Goal: Entertainment & Leisure: Consume media (video, audio)

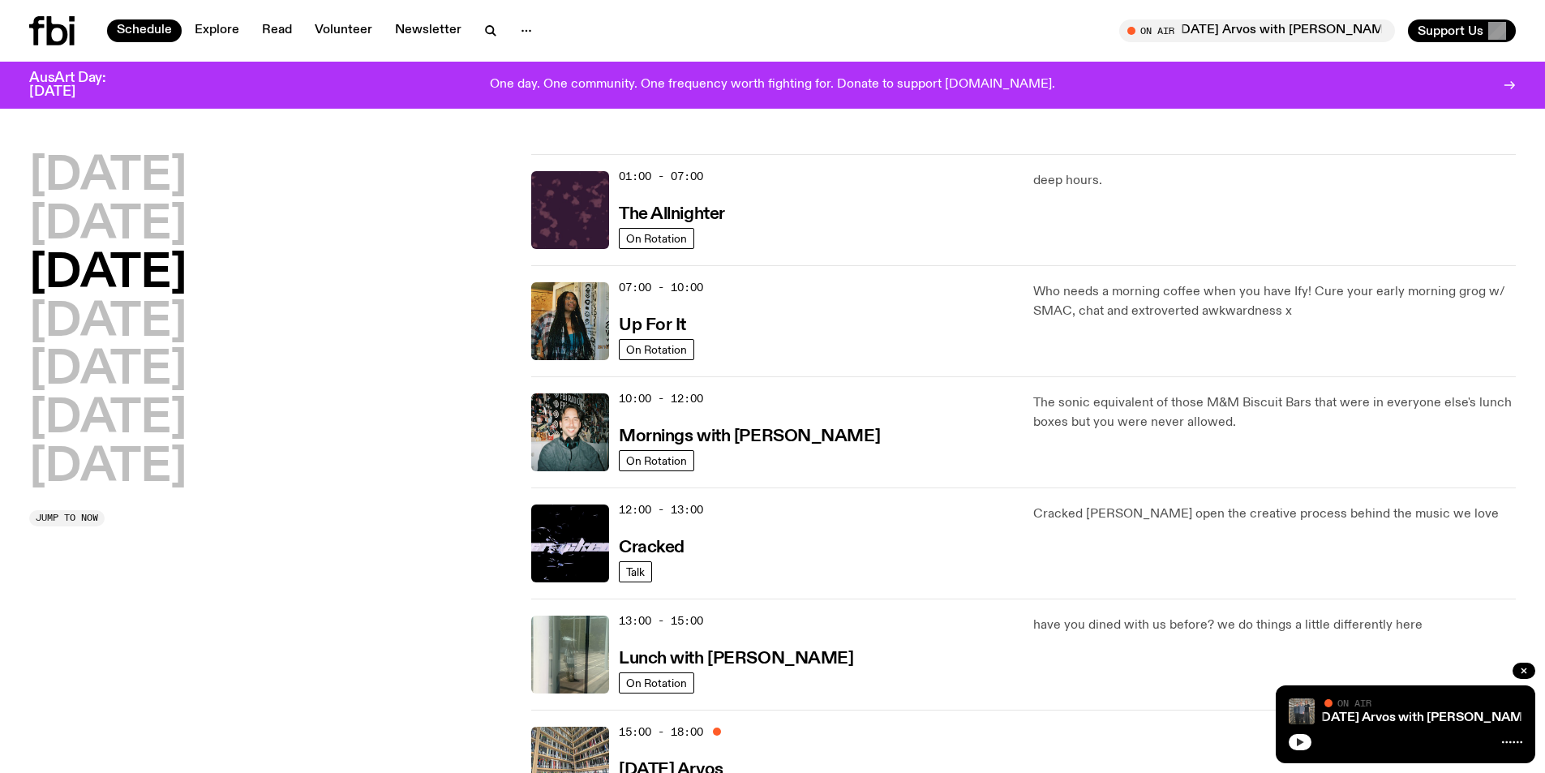
click at [1302, 741] on icon "button" at bounding box center [1300, 742] width 7 height 8
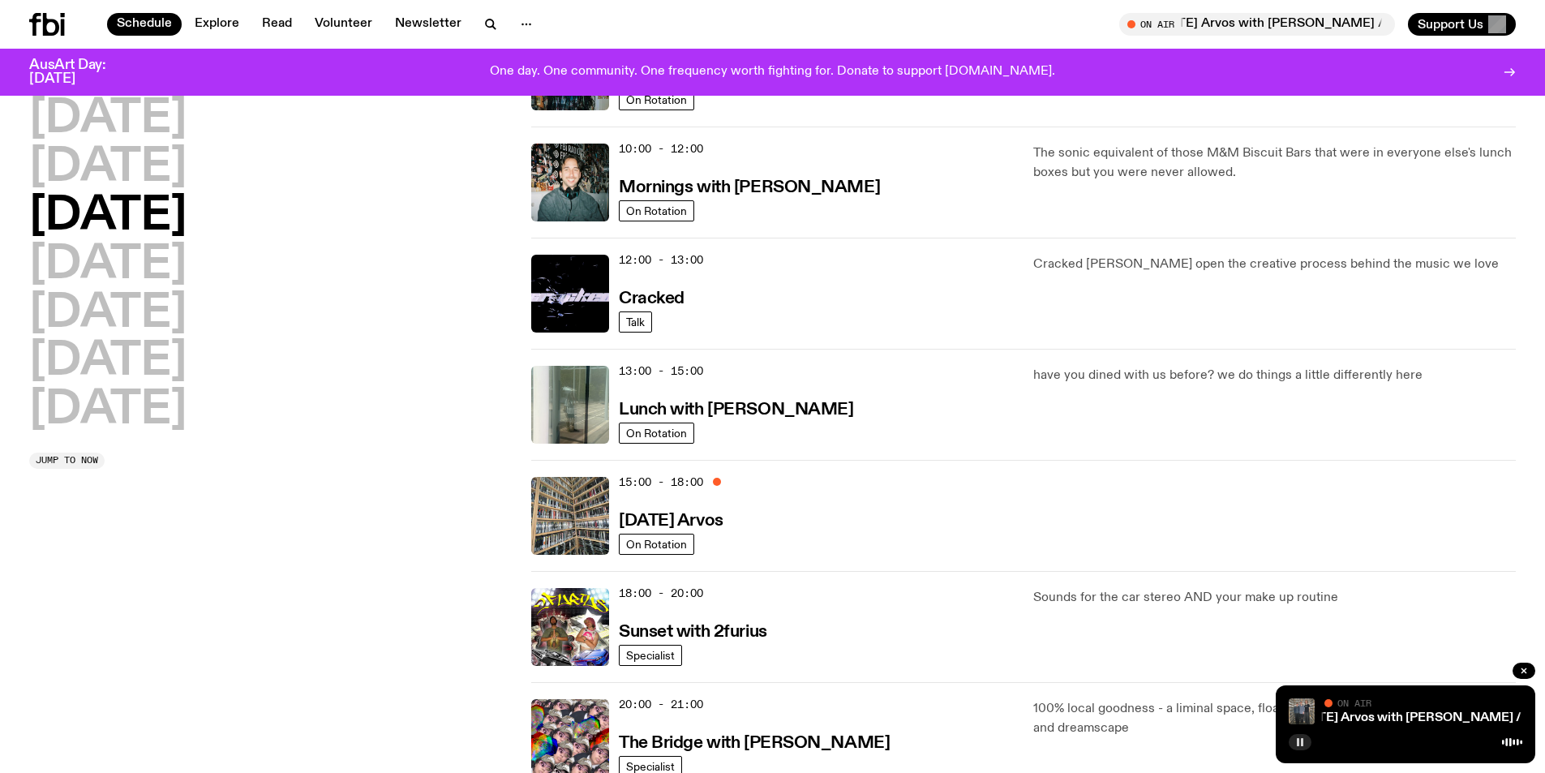
scroll to position [237, 0]
click at [1522, 672] on icon "button" at bounding box center [1523, 670] width 5 height 5
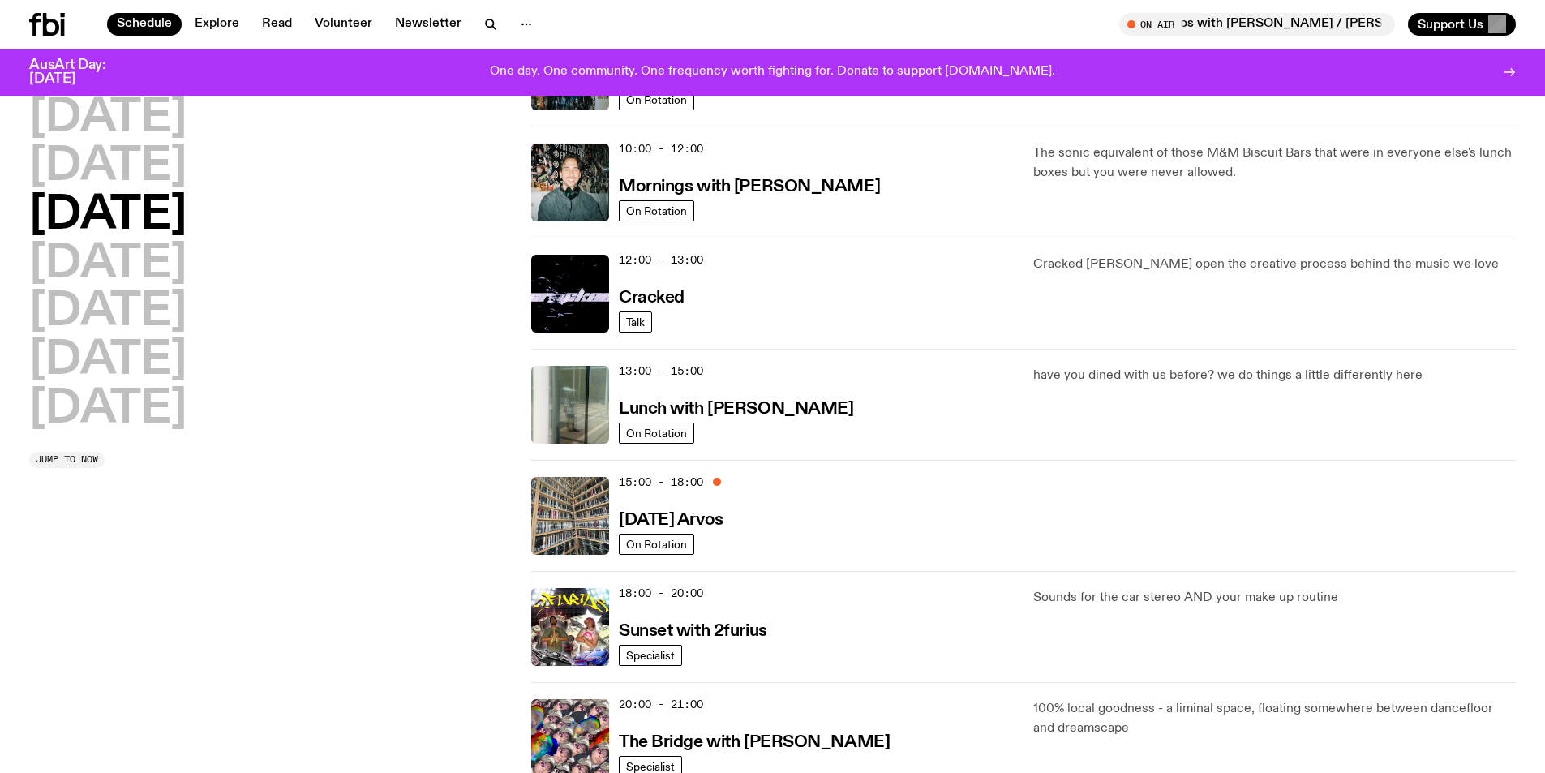
click at [672, 482] on span "15:00 - 18:00" at bounding box center [661, 481] width 84 height 15
click at [650, 518] on h3 "[DATE] Arvos" at bounding box center [671, 520] width 105 height 17
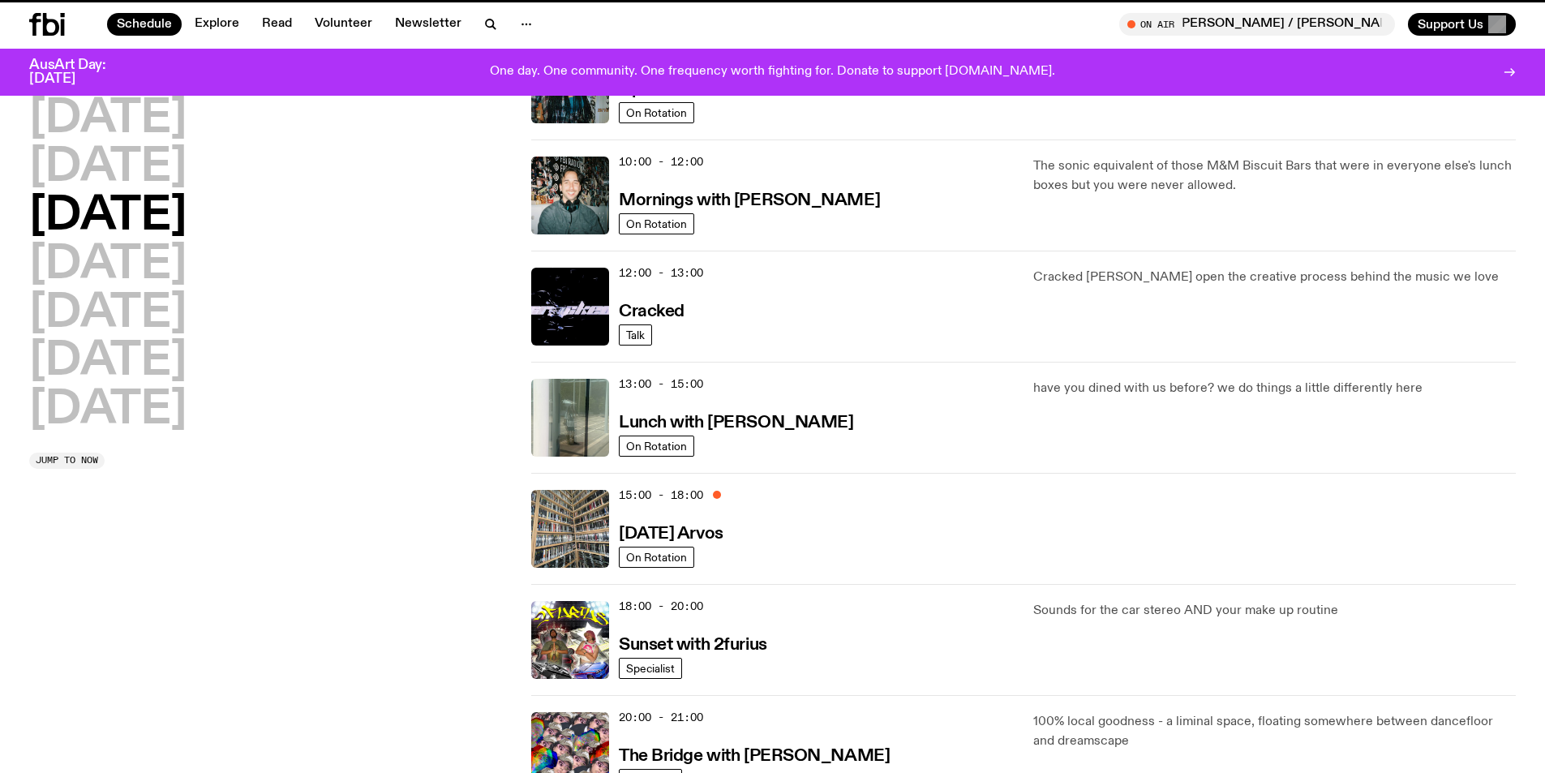
scroll to position [224, 0]
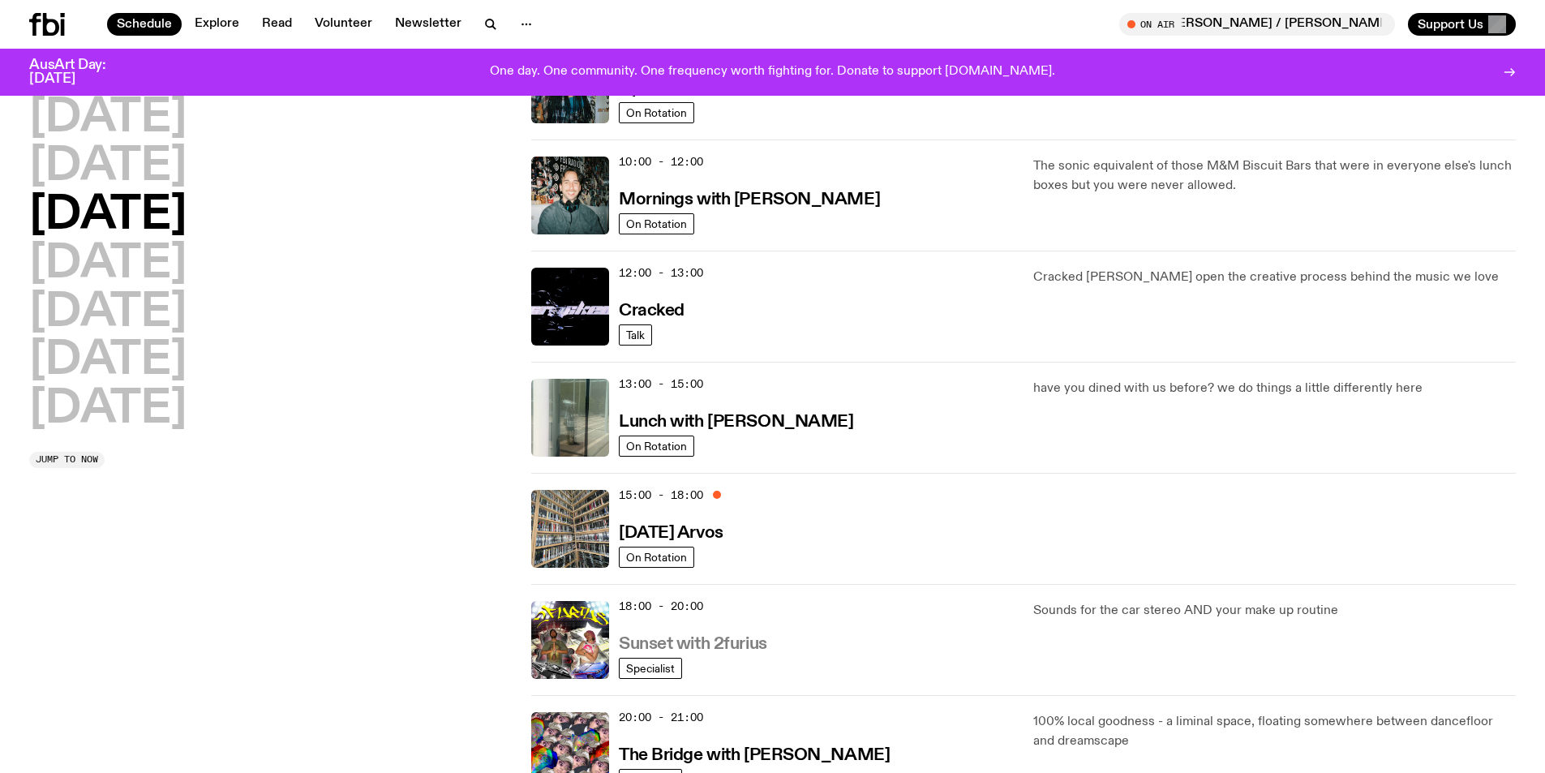
click at [649, 645] on h3 "Sunset with 2furius" at bounding box center [693, 644] width 148 height 17
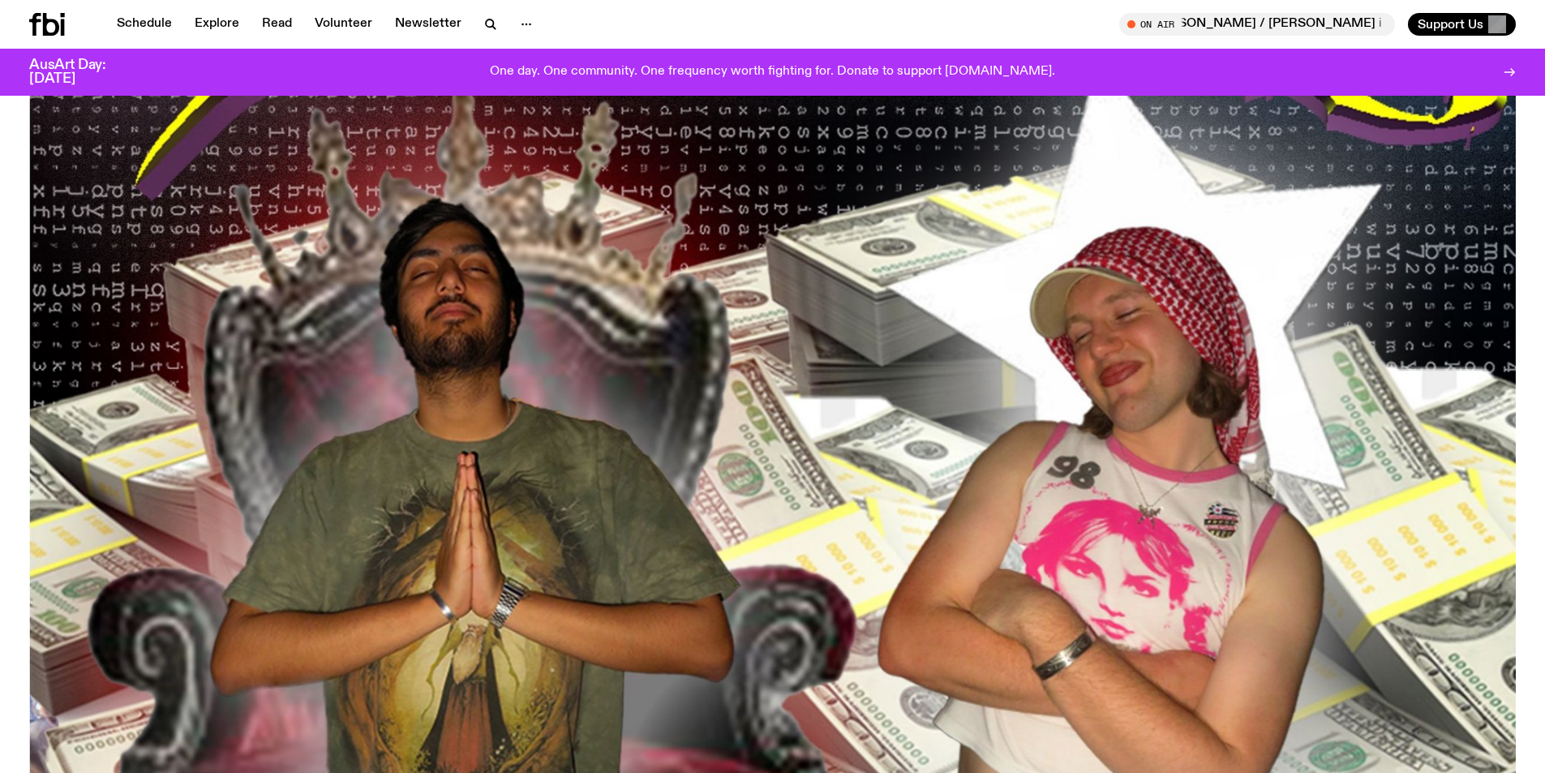
scroll to position [237, 0]
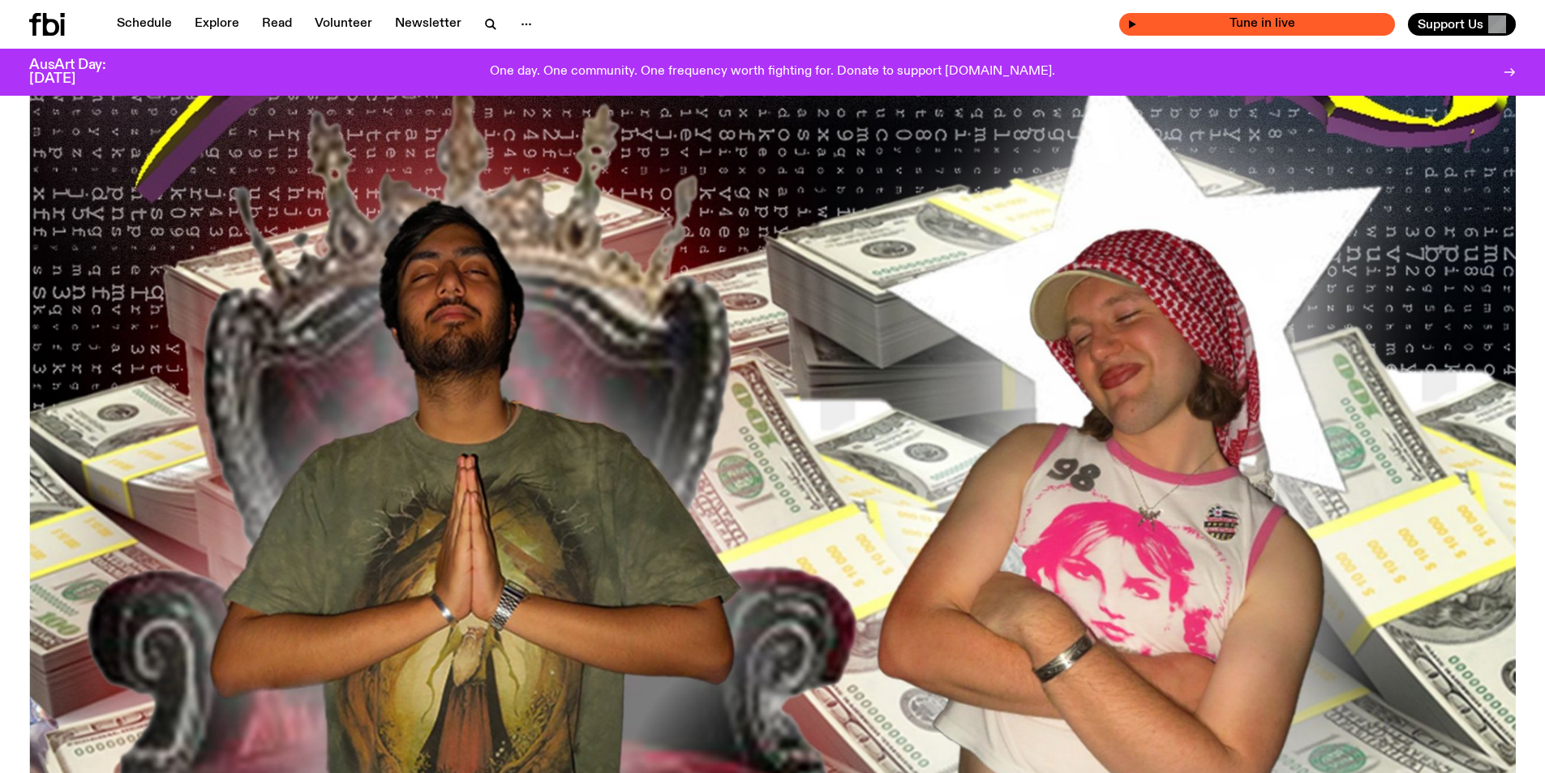
click at [1277, 19] on span "Tune in live" at bounding box center [1262, 24] width 250 height 12
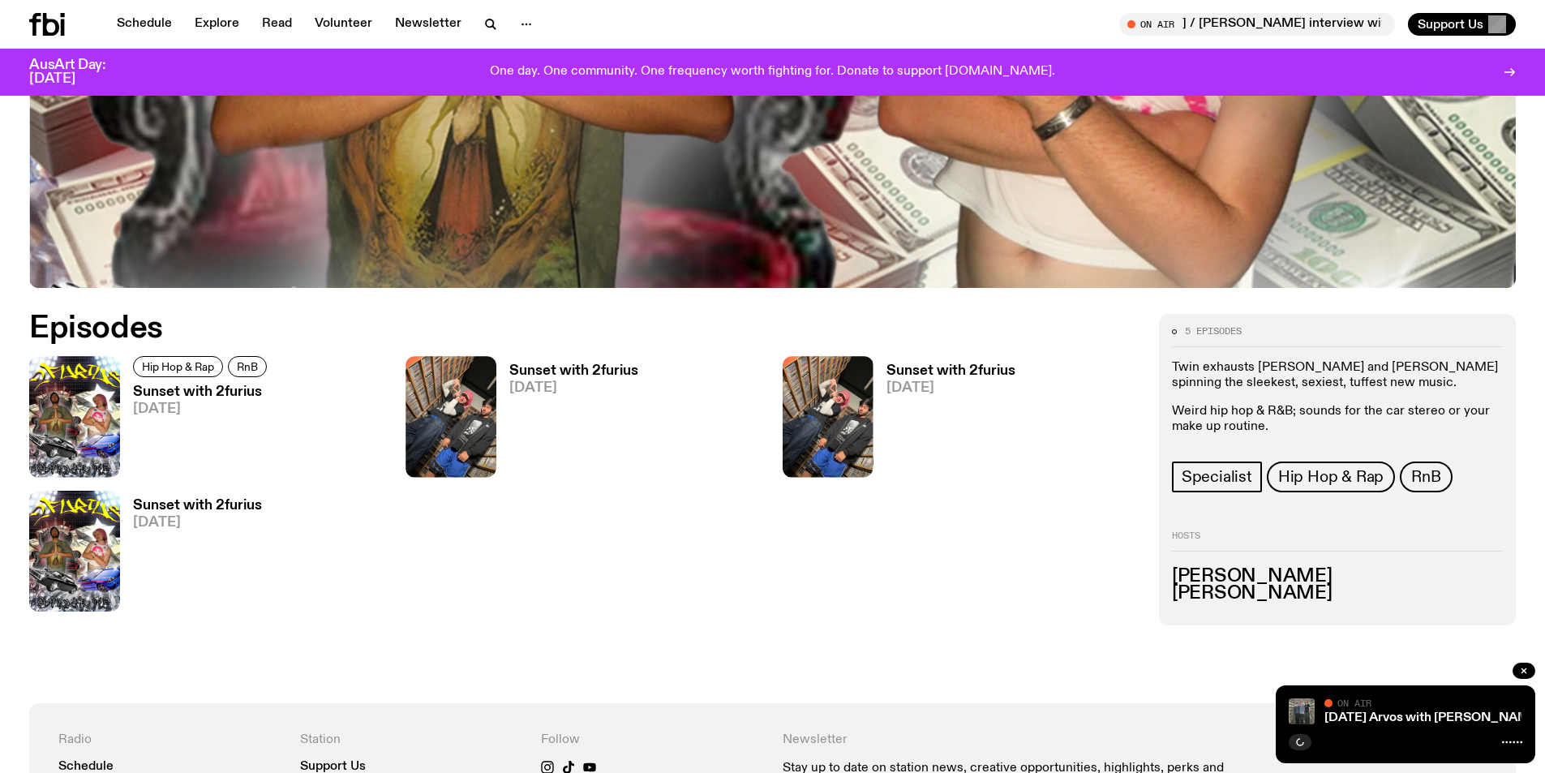
scroll to position [804, 0]
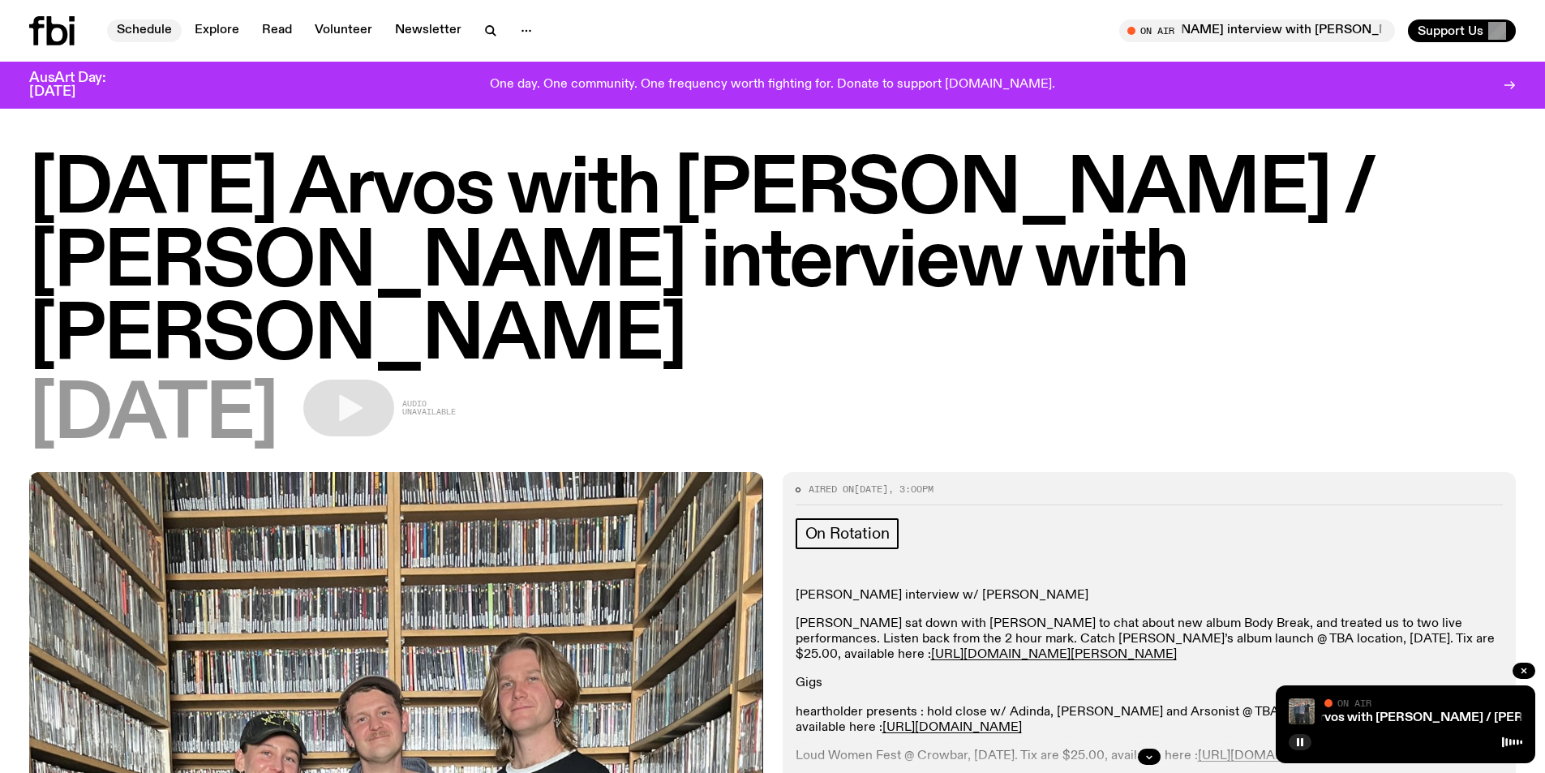
click at [131, 28] on link "Schedule" at bounding box center [144, 30] width 75 height 23
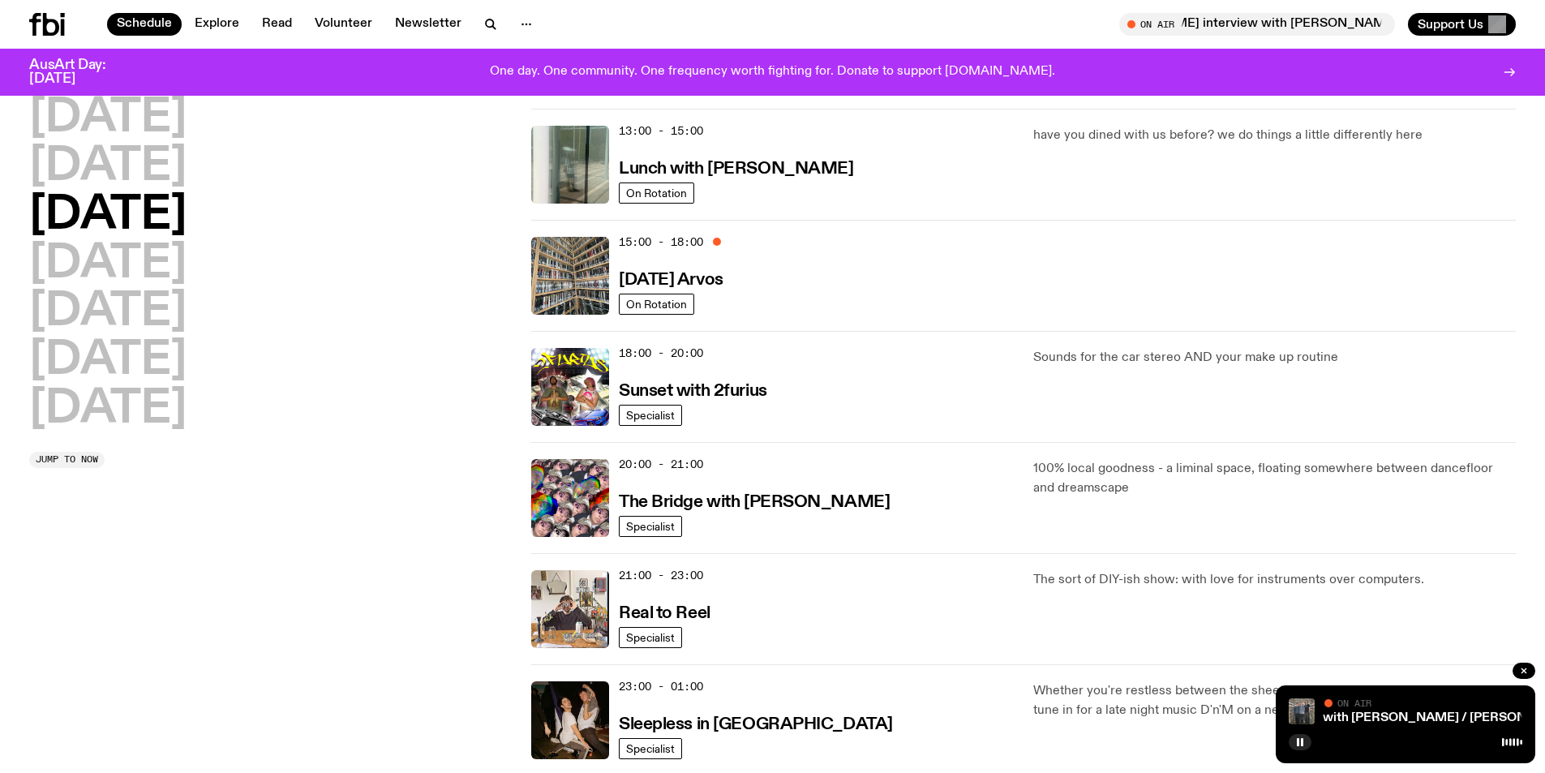
scroll to position [480, 0]
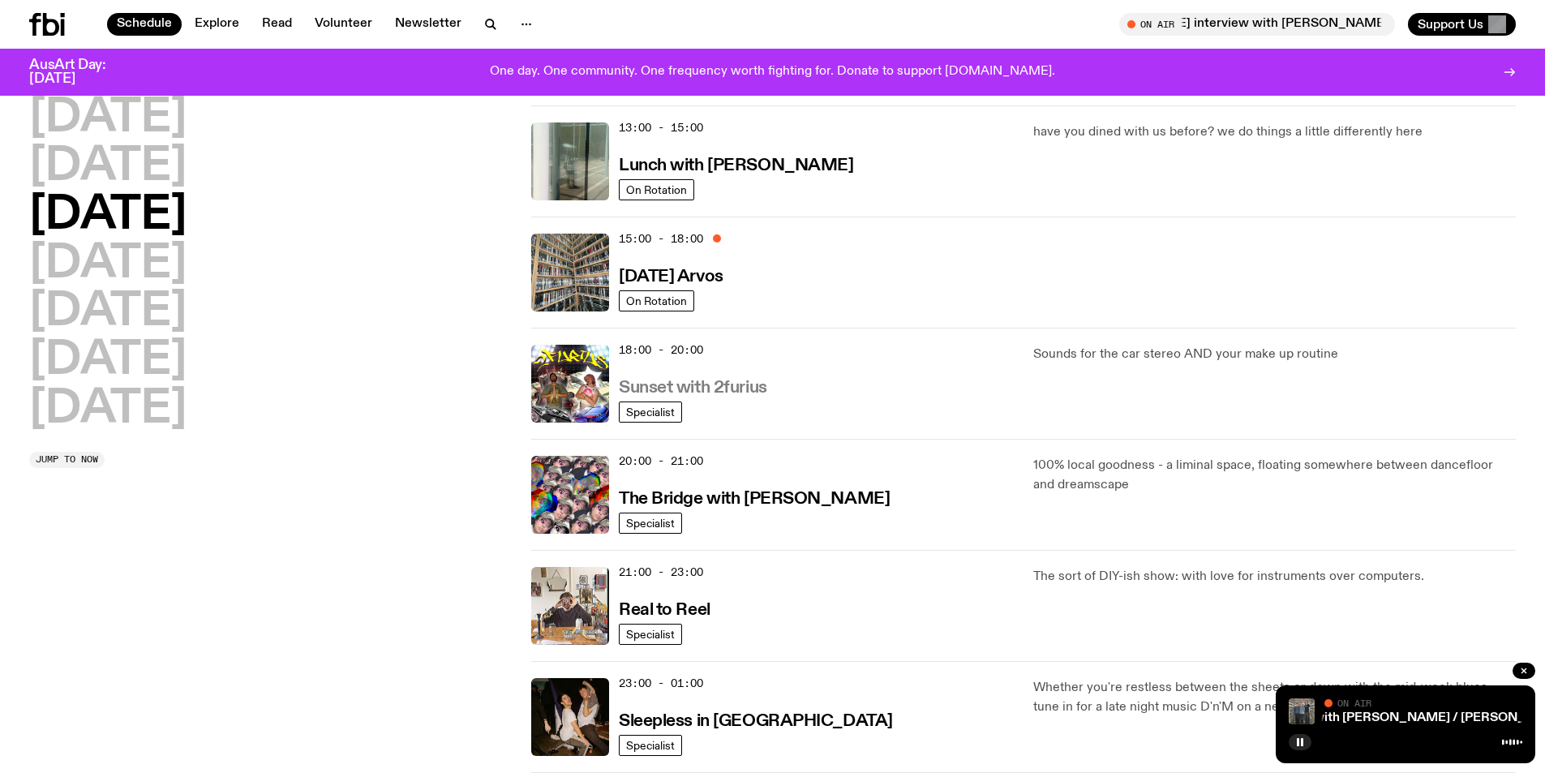
click at [695, 387] on h3 "Sunset with 2furius" at bounding box center [693, 388] width 148 height 17
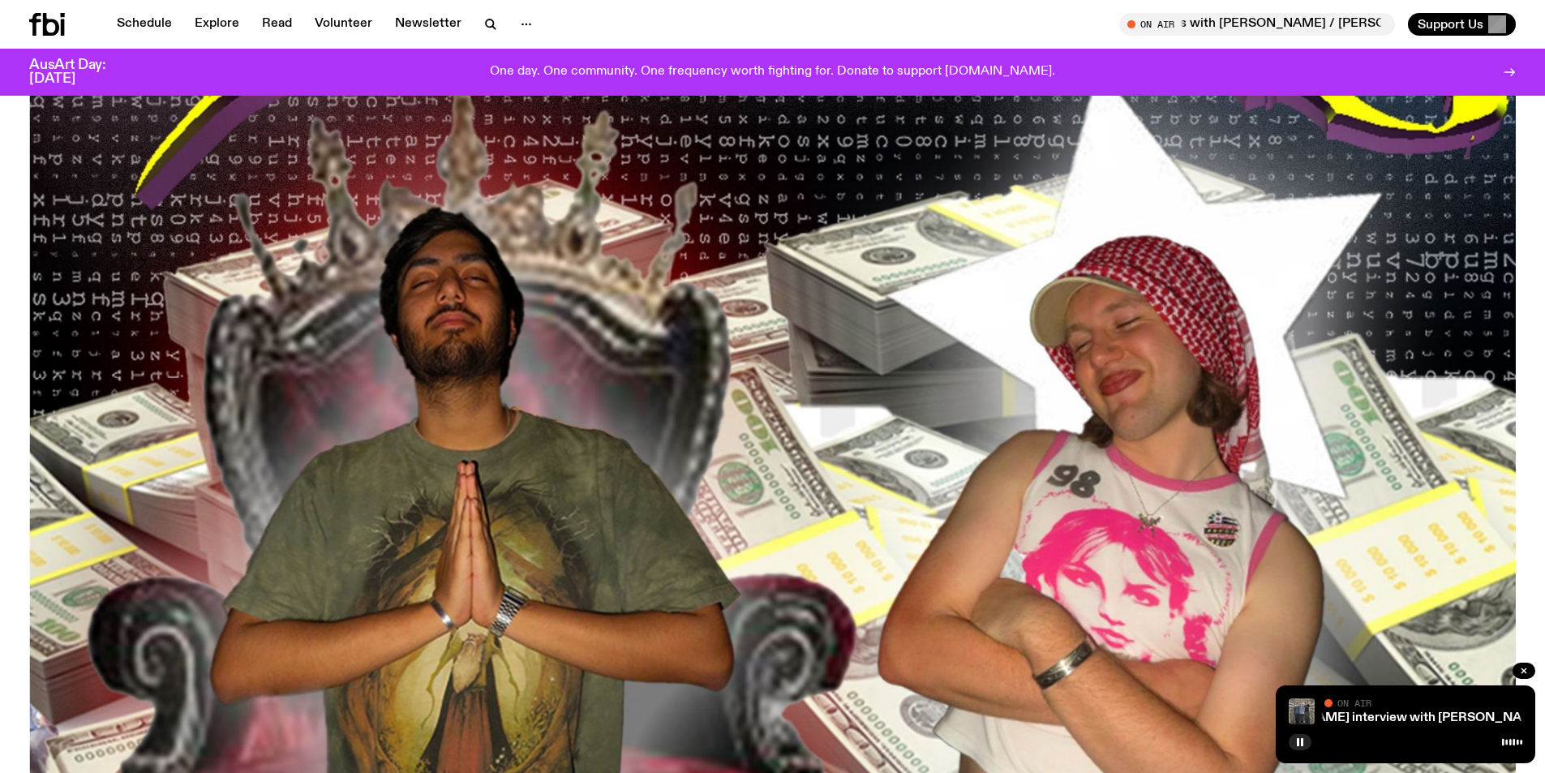
scroll to position [152, 0]
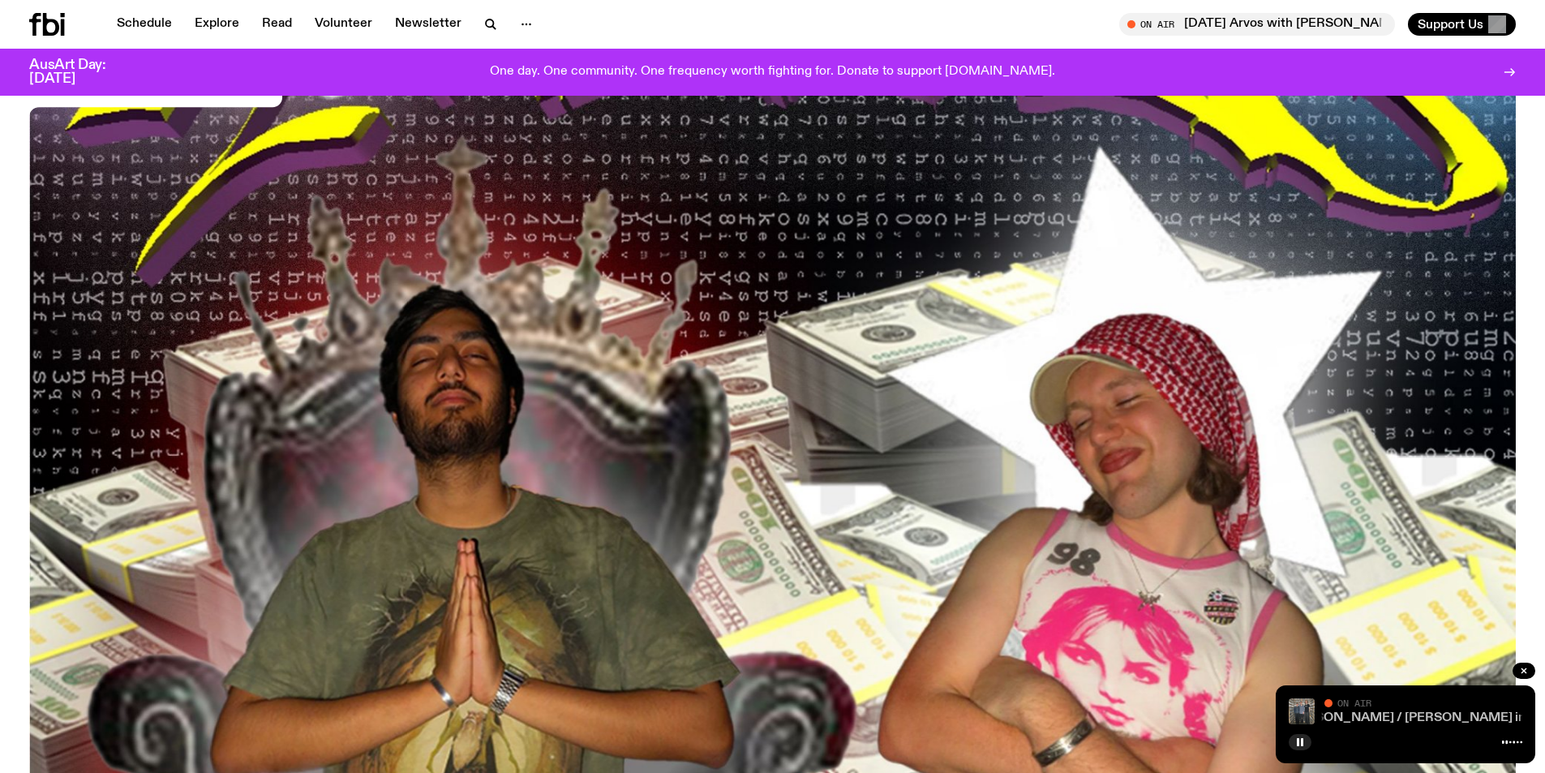
click at [1417, 714] on link "[DATE] Arvos with [PERSON_NAME] / [PERSON_NAME] interview with [PERSON_NAME]" at bounding box center [1443, 717] width 532 height 13
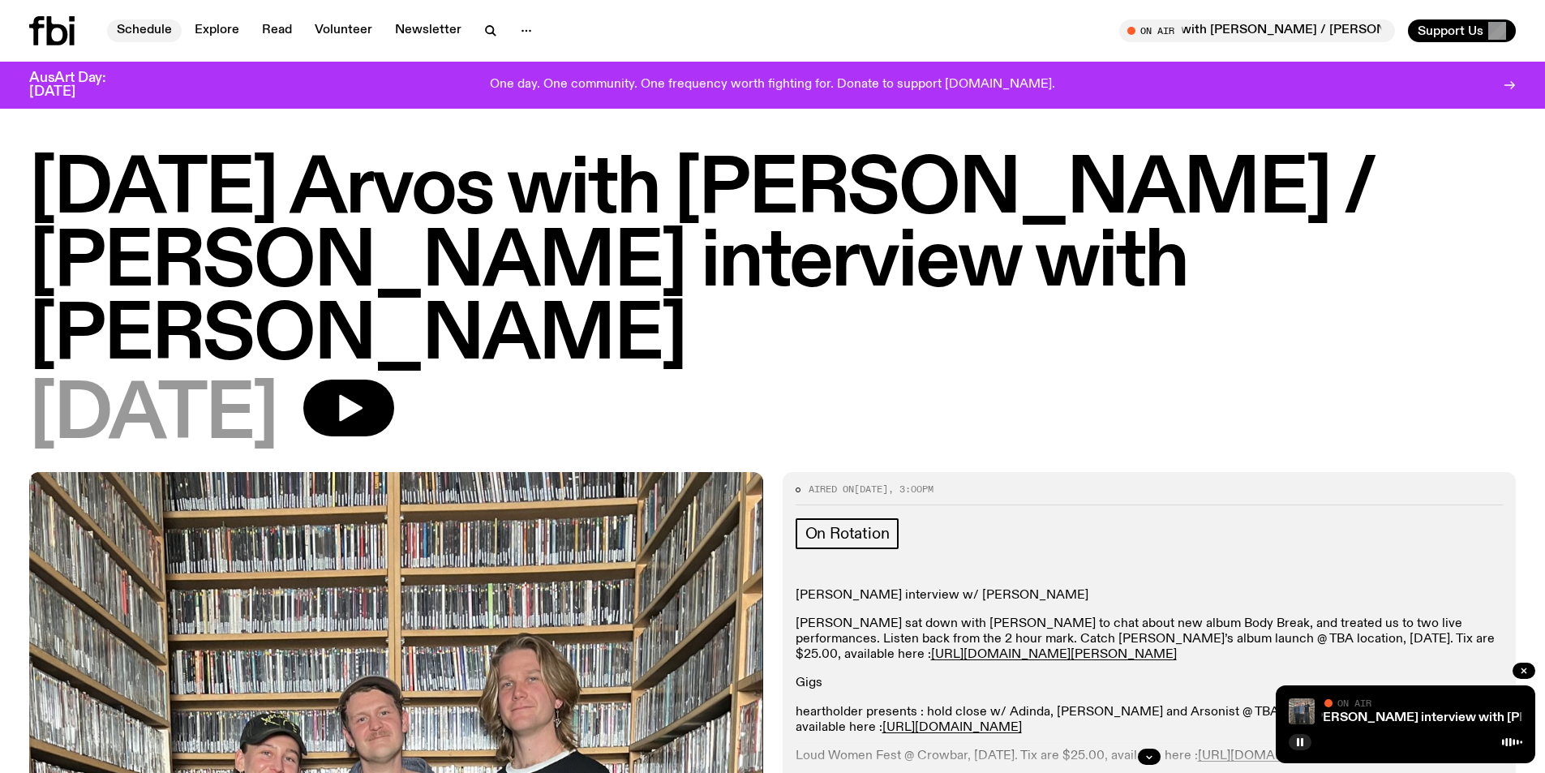
click at [160, 30] on link "Schedule" at bounding box center [144, 30] width 75 height 23
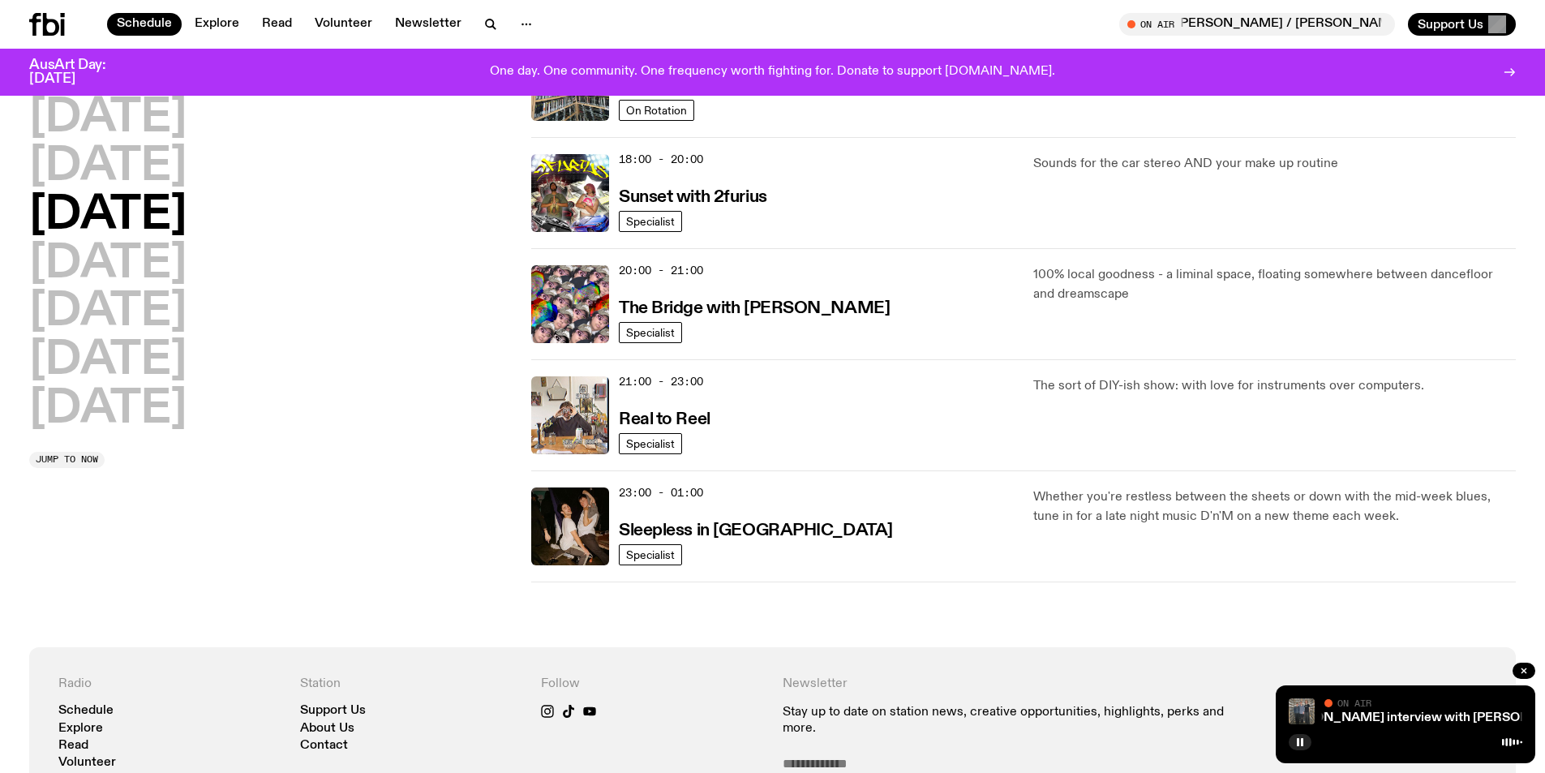
scroll to position [555, 0]
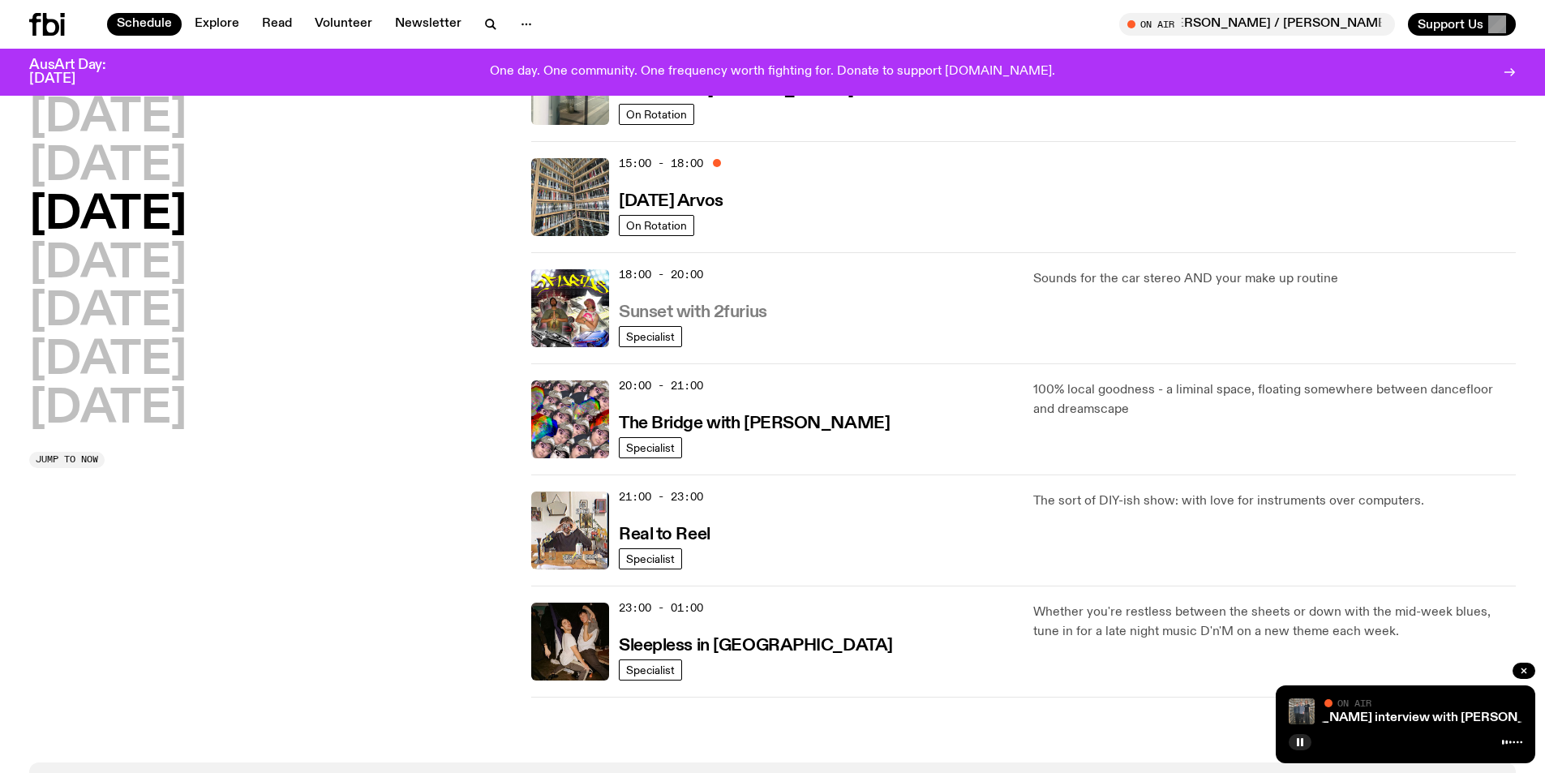
click at [735, 310] on h3 "Sunset with 2furius" at bounding box center [693, 312] width 148 height 17
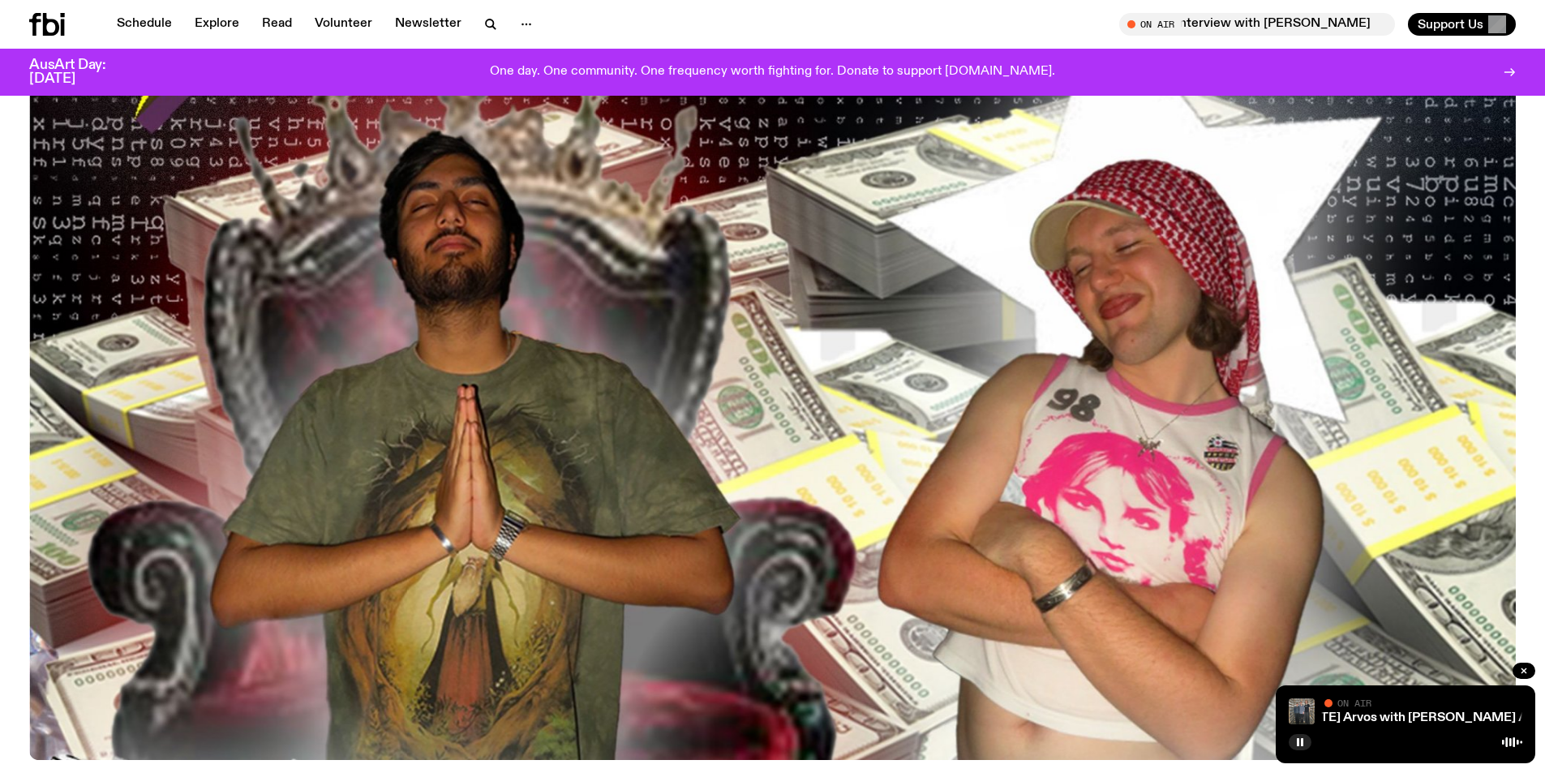
scroll to position [71, 0]
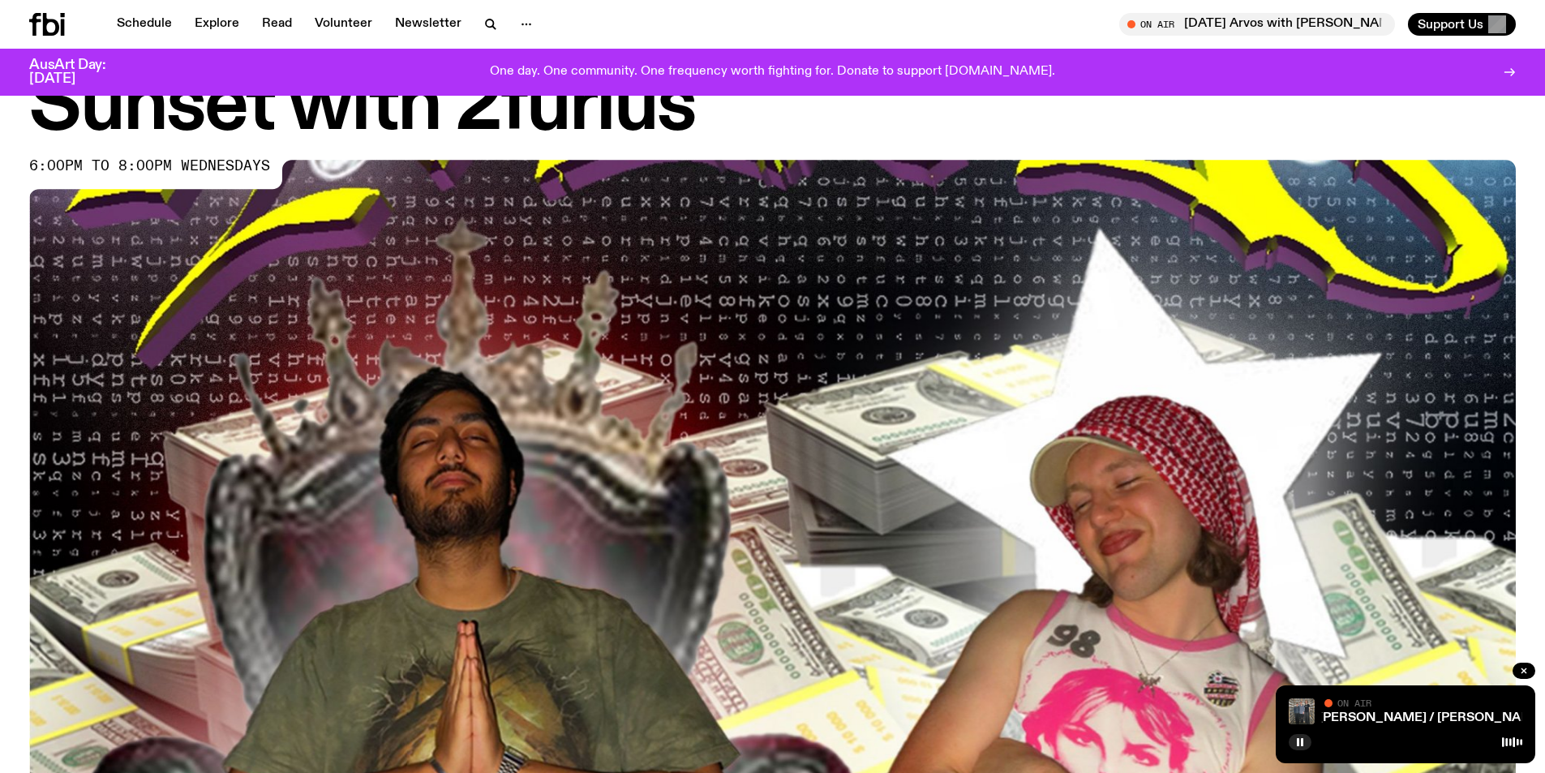
click at [1474, 734] on div at bounding box center [1406, 740] width 234 height 19
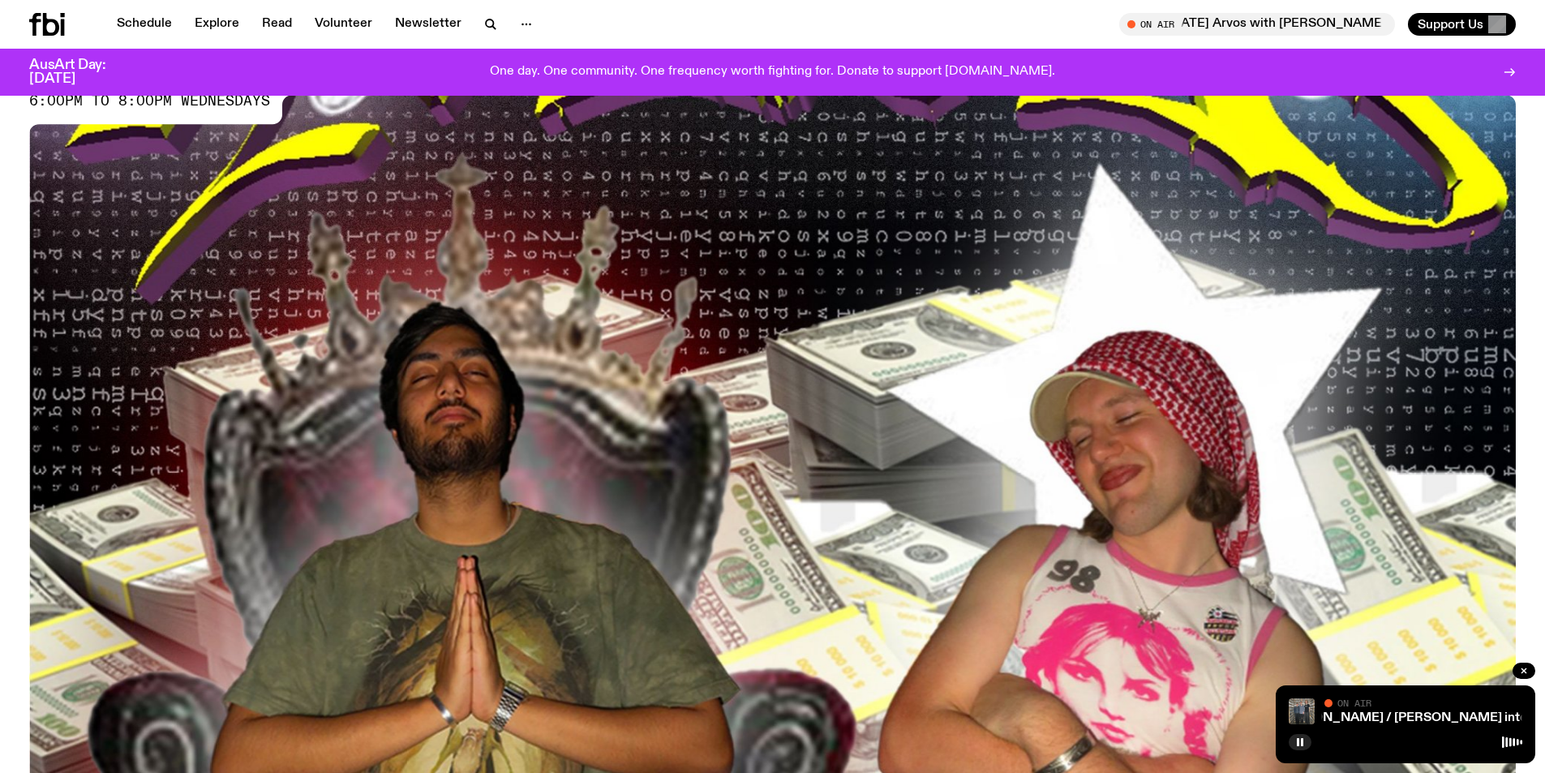
scroll to position [233, 0]
